Goal: Task Accomplishment & Management: Manage account settings

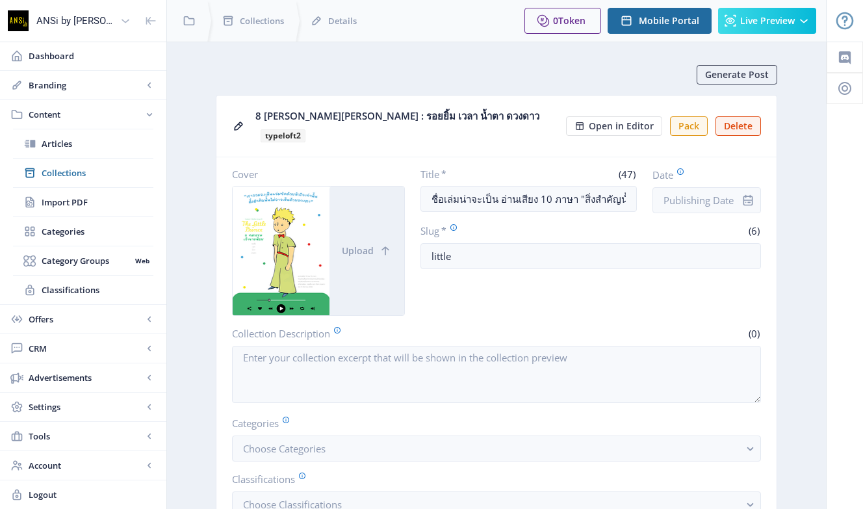
scroll to position [0, 181]
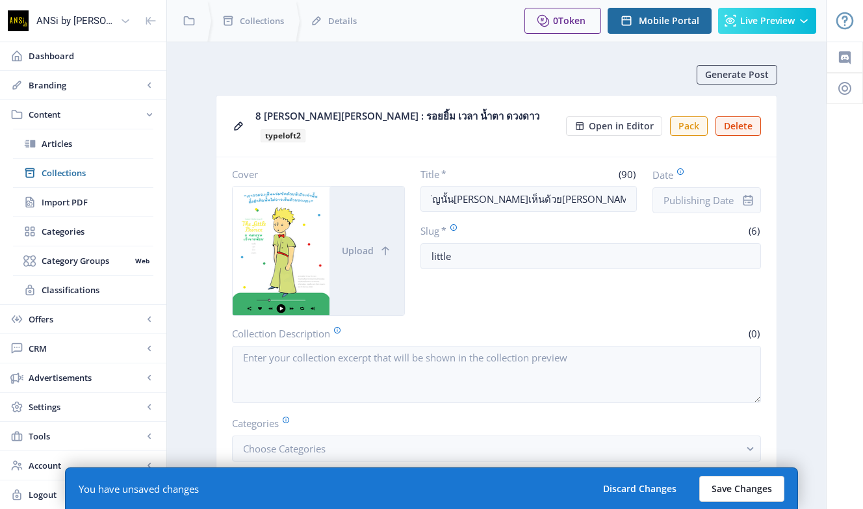
type input "ชื่อเล่มน่าจะเป็น อ่านเสียง 10 ภาษา "สิ่งสำคัญนั้น[PERSON_NAME]เห็นด้วย[PERSON_…"
click at [745, 476] on button "Save Changes" at bounding box center [741, 489] width 85 height 26
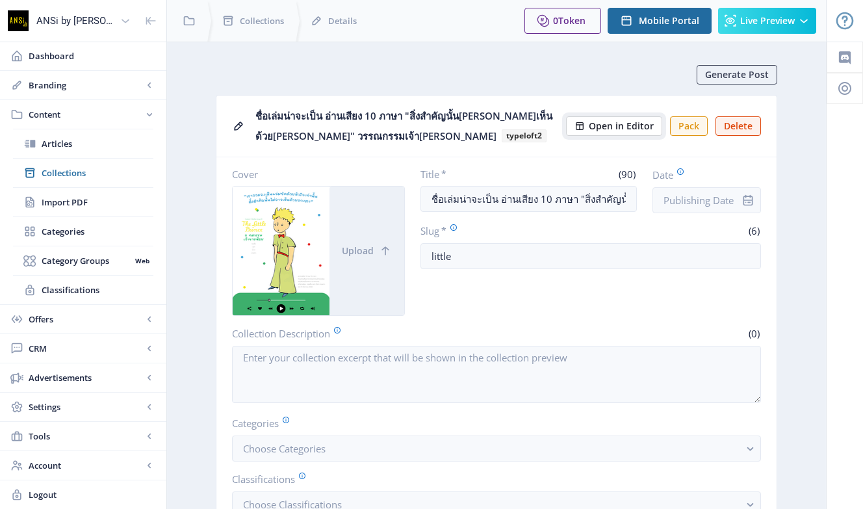
click at [597, 122] on span "Open in Editor" at bounding box center [621, 126] width 65 height 10
click at [75, 138] on span "Articles" at bounding box center [98, 143] width 112 height 13
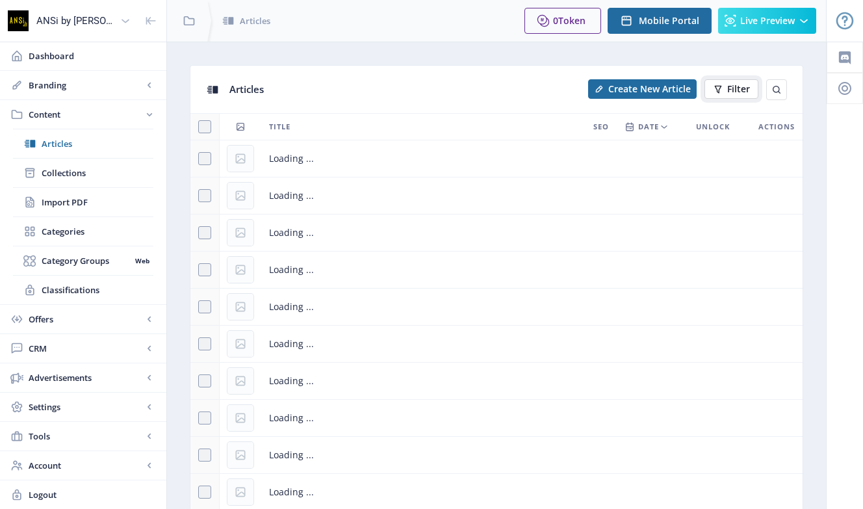
click at [721, 86] on icon at bounding box center [718, 89] width 10 height 10
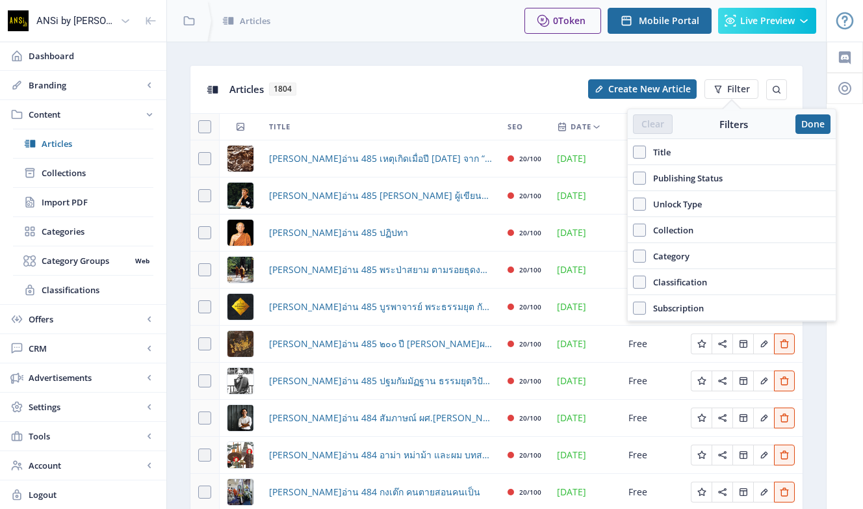
click at [671, 152] on label "Title" at bounding box center [732, 152] width 198 height 16
click at [634, 152] on input "Title" at bounding box center [633, 152] width 1 height 1
checkbox input "true"
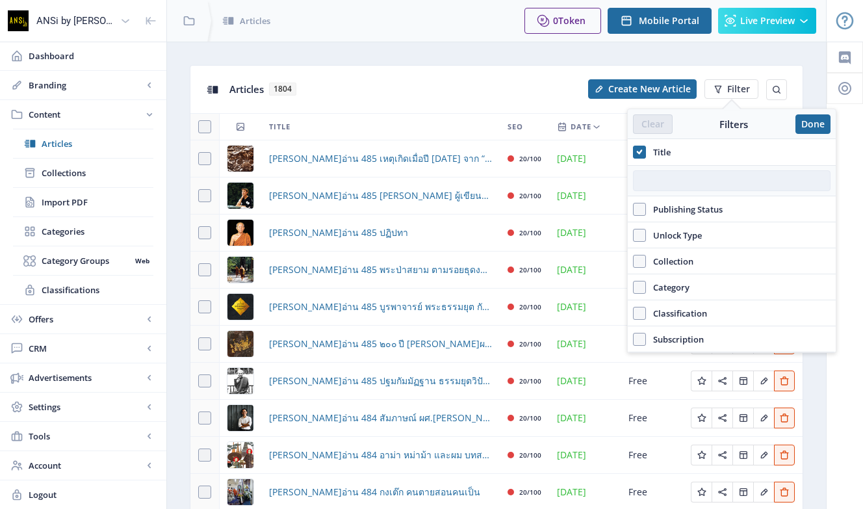
click at [679, 183] on input "text" at bounding box center [732, 180] width 198 height 21
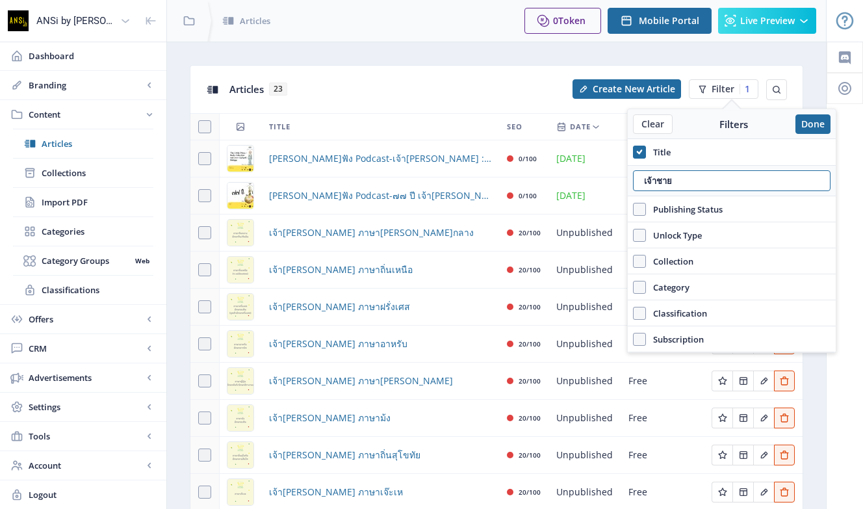
type input "เจ้าชาย"
click at [361, 130] on div "Title" at bounding box center [380, 127] width 222 height 16
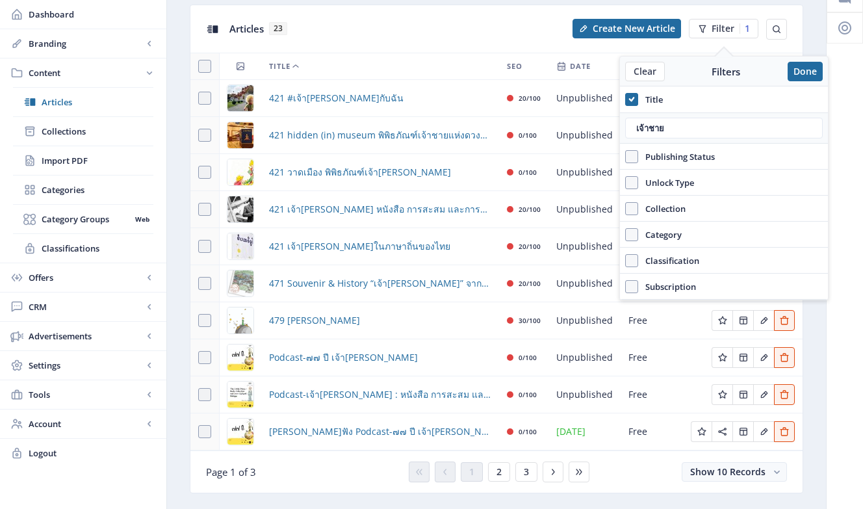
scroll to position [52, 0]
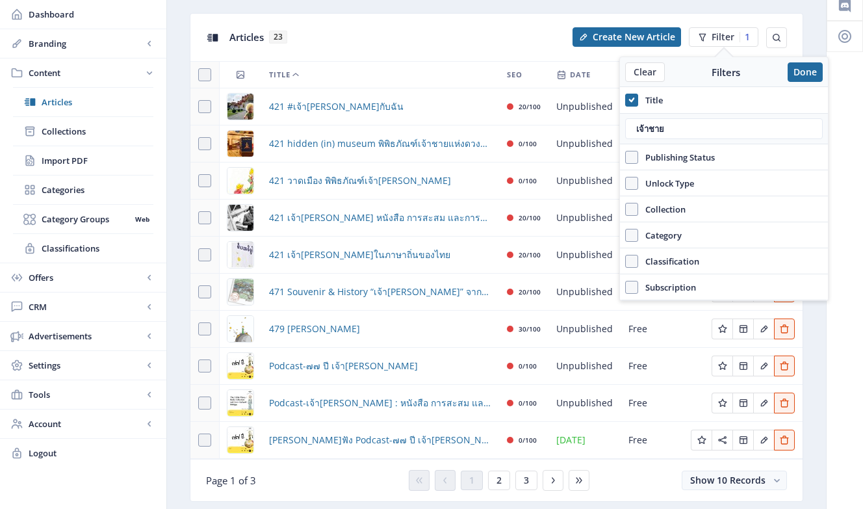
click at [283, 64] on th "Title" at bounding box center [380, 75] width 238 height 27
click at [287, 70] on span "Title" at bounding box center [279, 75] width 21 height 16
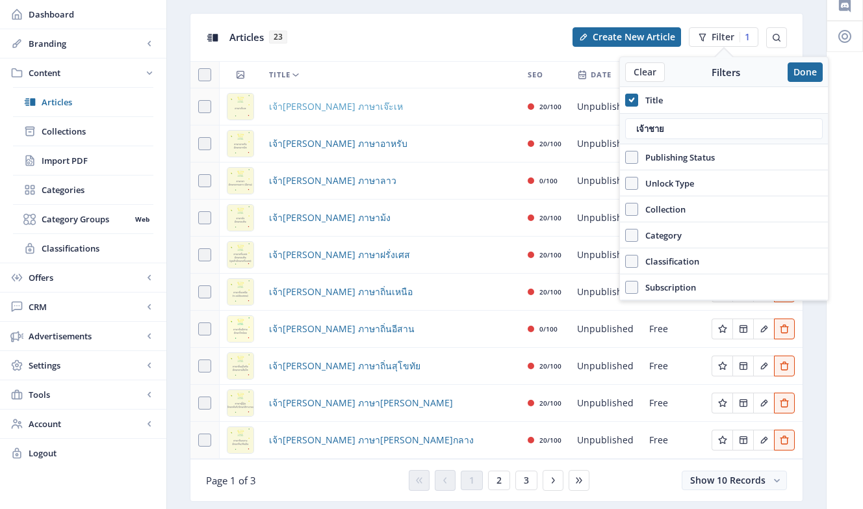
click at [328, 109] on span "เจ้า[PERSON_NAME] ภาษาเจ๊ะเห" at bounding box center [336, 107] width 134 height 16
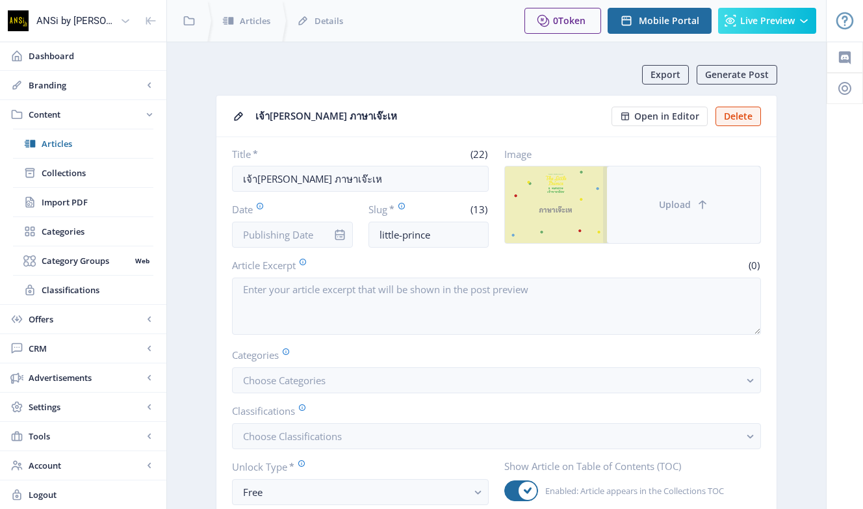
click at [706, 196] on button "Upload" at bounding box center [683, 204] width 153 height 77
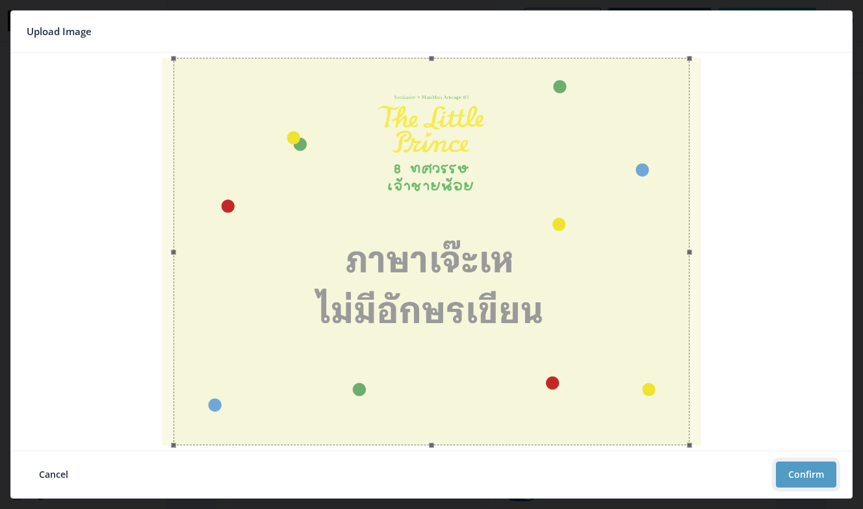
click at [821, 484] on button "Confirm" at bounding box center [806, 474] width 60 height 26
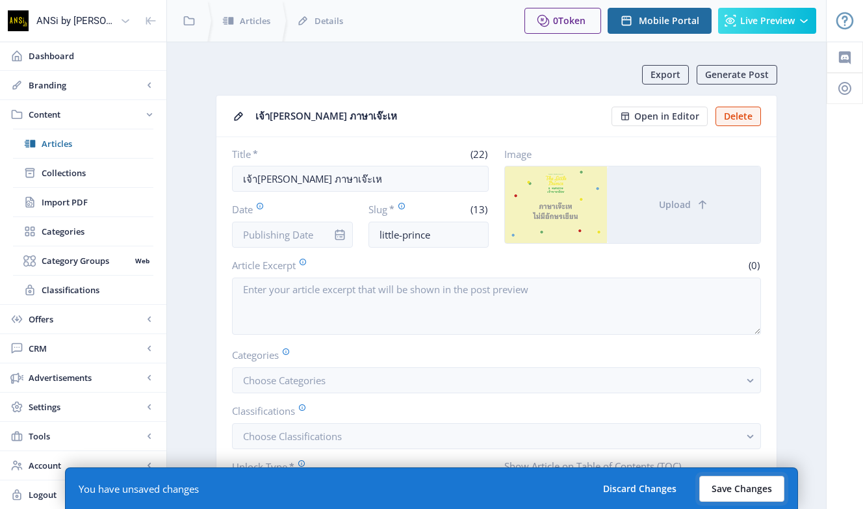
click at [739, 489] on button "Save Changes" at bounding box center [741, 489] width 85 height 26
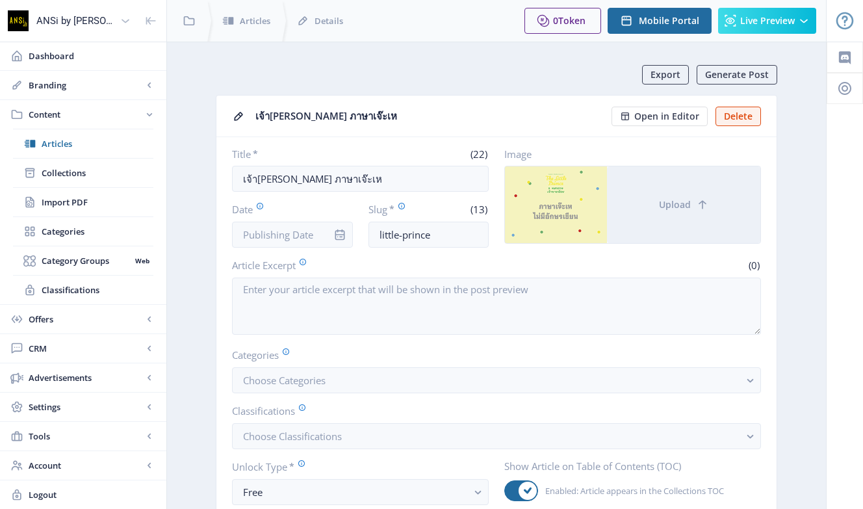
click at [649, 118] on span "Open in Editor" at bounding box center [666, 116] width 65 height 10
